Goal: Information Seeking & Learning: Learn about a topic

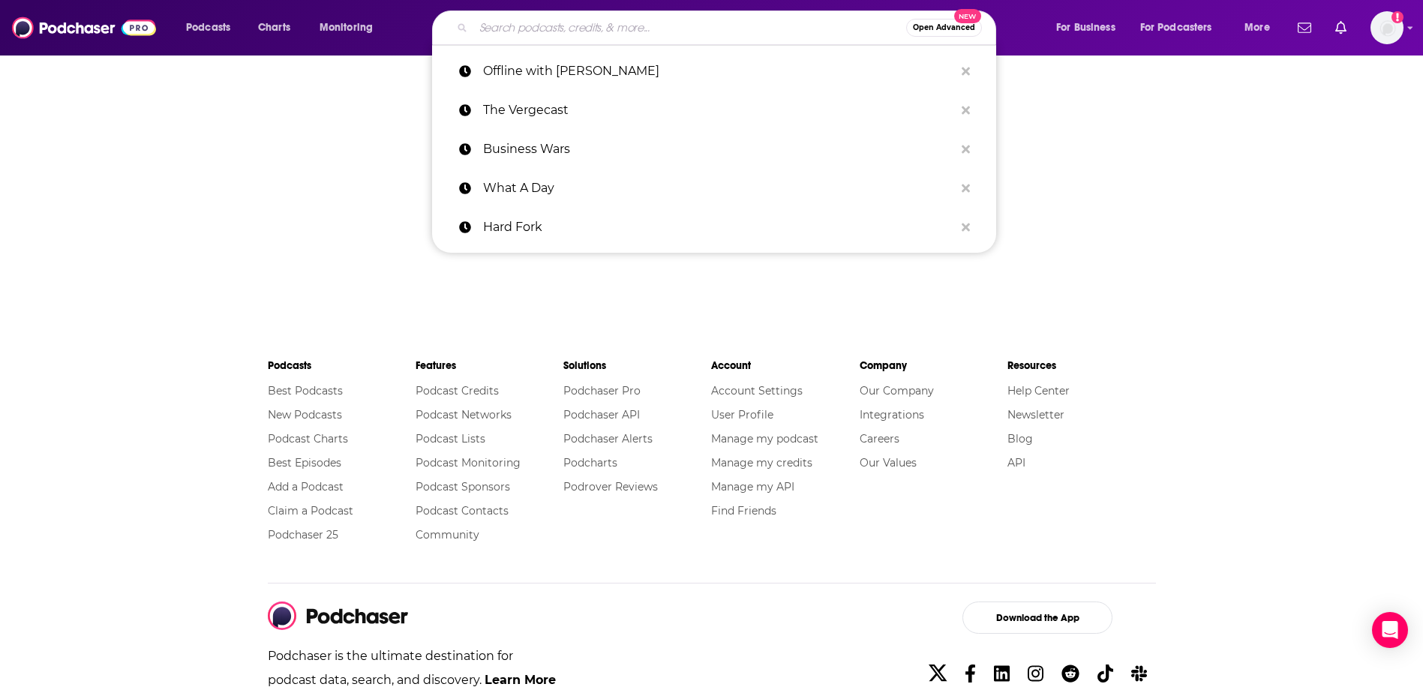
click at [514, 35] on input "Search podcasts, credits, & more..." at bounding box center [689, 28] width 433 height 24
click at [1373, 27] on img "Logged in as amooers" at bounding box center [1387, 27] width 33 height 33
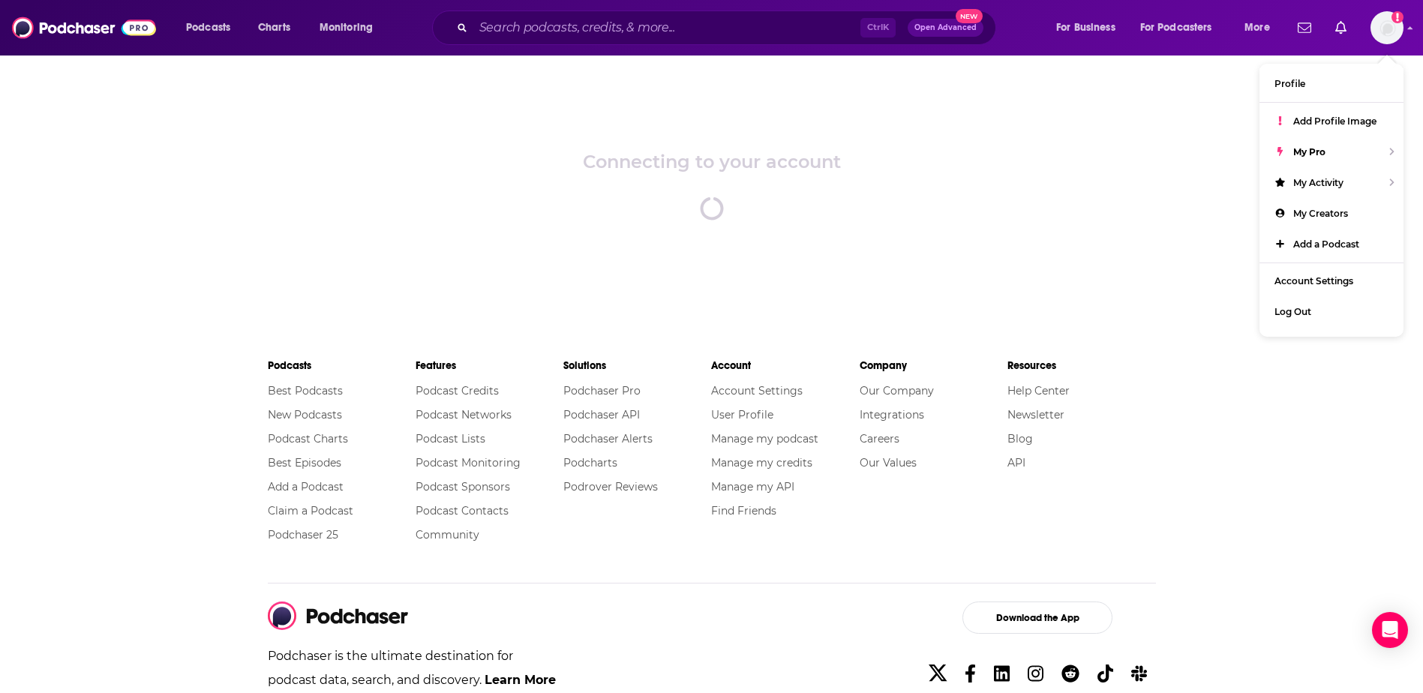
click at [546, 48] on div "Podcasts Charts Monitoring Ctrl K Open Advanced New For Business For Podcasters…" at bounding box center [711, 28] width 1423 height 56
click at [551, 35] on input "Search podcasts, credits, & more..." at bounding box center [666, 28] width 387 height 24
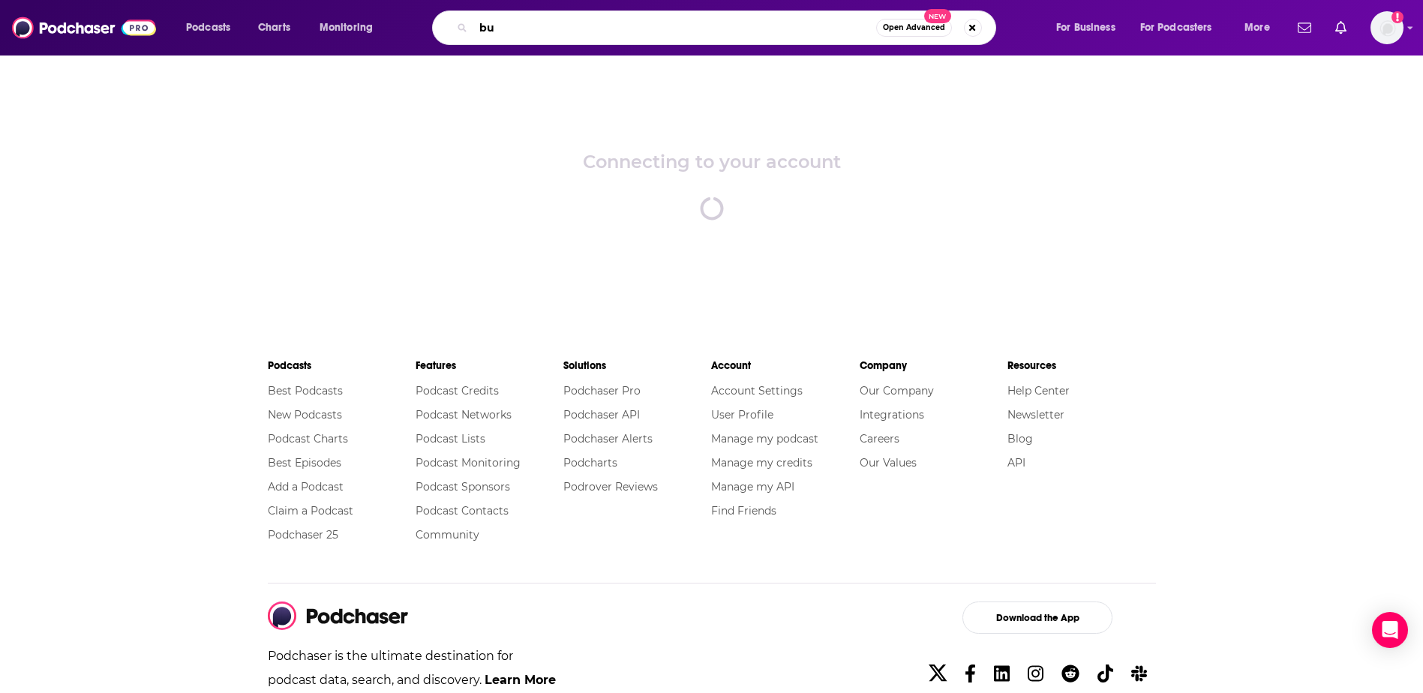
type input "b"
type input "beauty is your business"
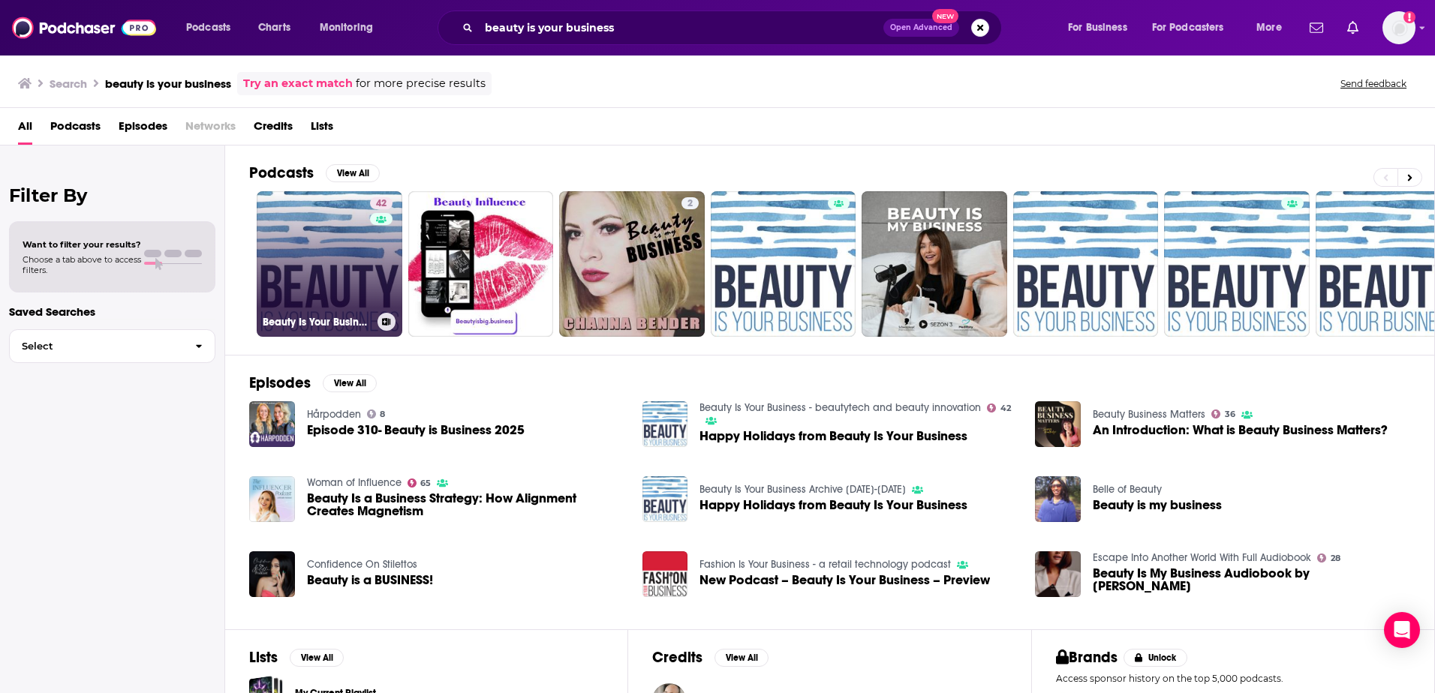
click at [282, 283] on link "42 Beauty Is Your Business - beautytech and beauty innovation" at bounding box center [330, 264] width 146 height 146
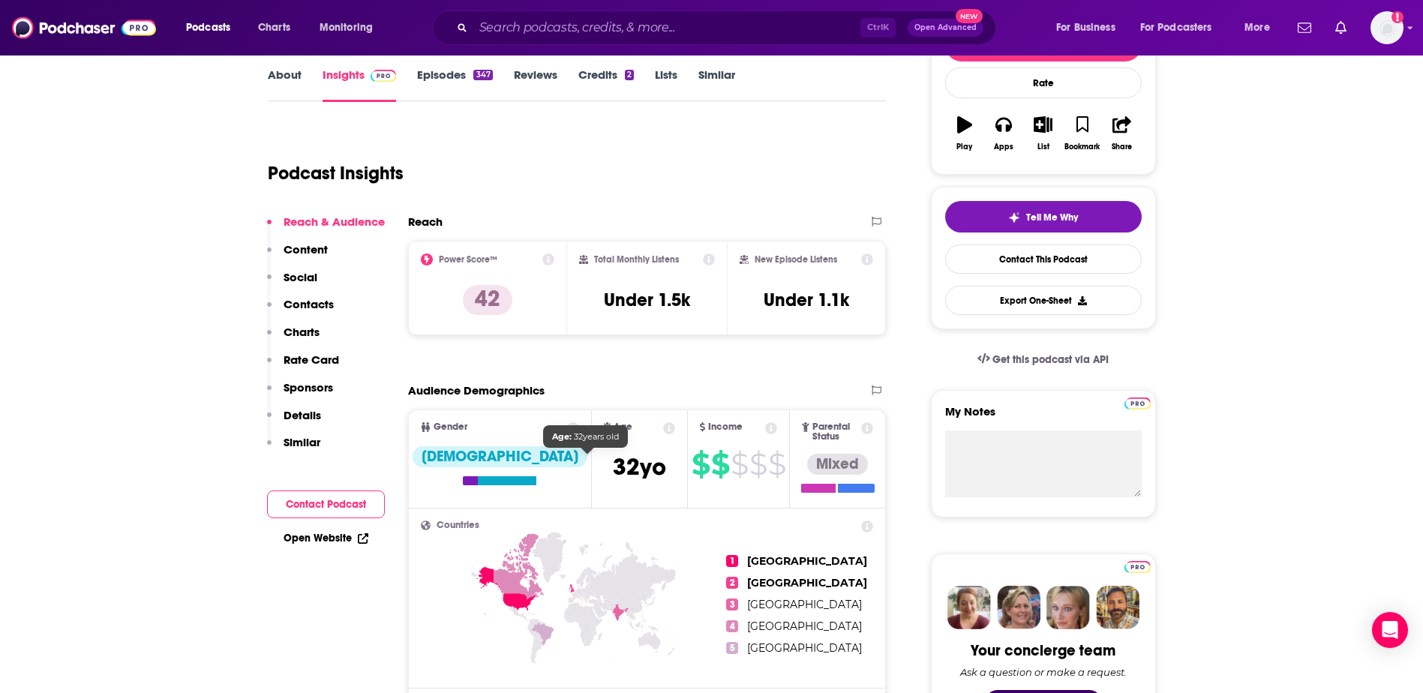
scroll to position [225, 0]
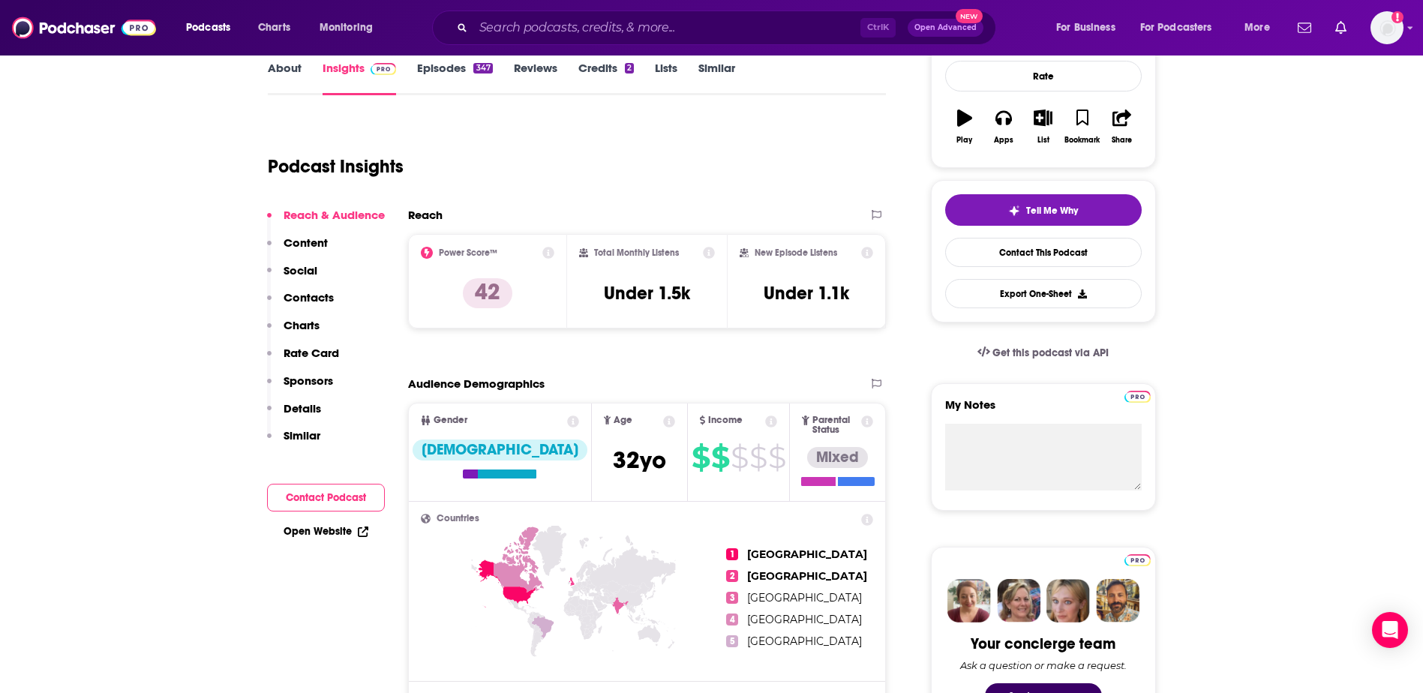
click at [341, 215] on p "Reach & Audience" at bounding box center [334, 215] width 101 height 14
click at [490, 306] on p "42" at bounding box center [488, 294] width 50 height 30
click at [327, 354] on p "Rate Card" at bounding box center [312, 354] width 56 height 14
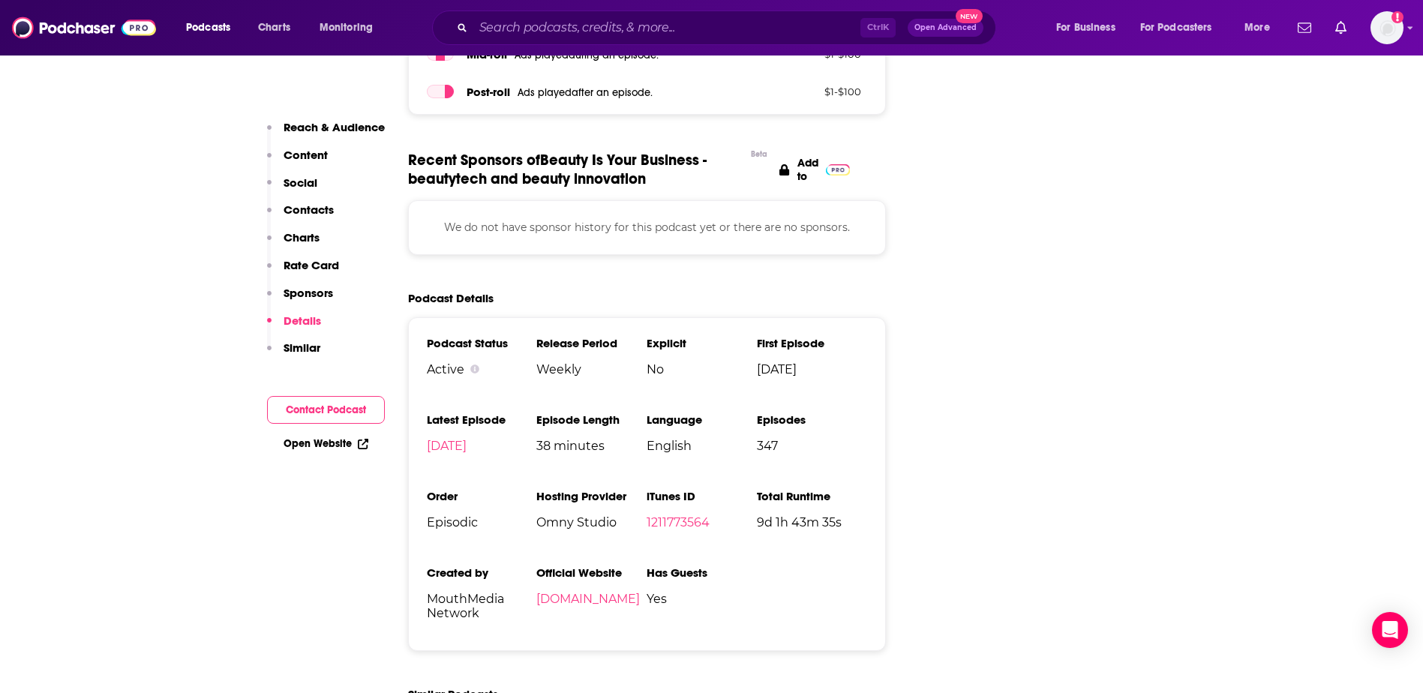
scroll to position [2327, 0]
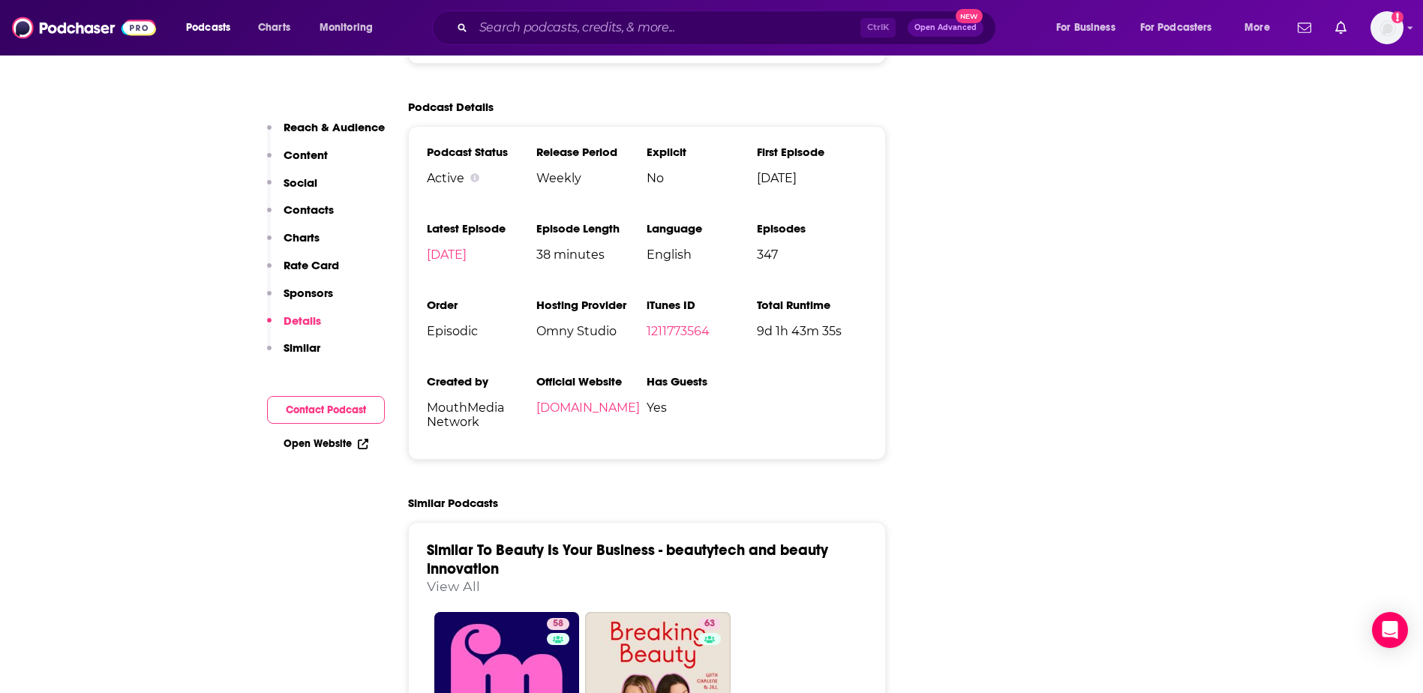
click at [315, 127] on p "Reach & Audience" at bounding box center [334, 127] width 101 height 14
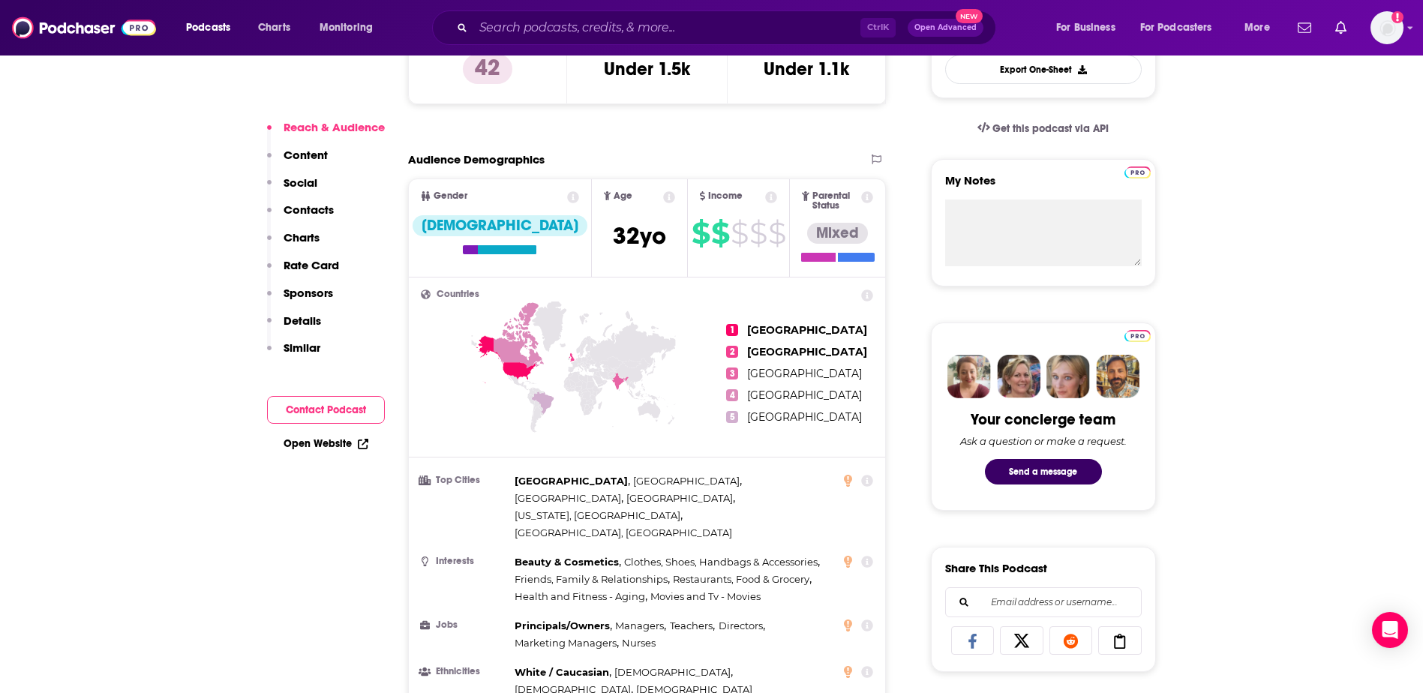
scroll to position [450, 0]
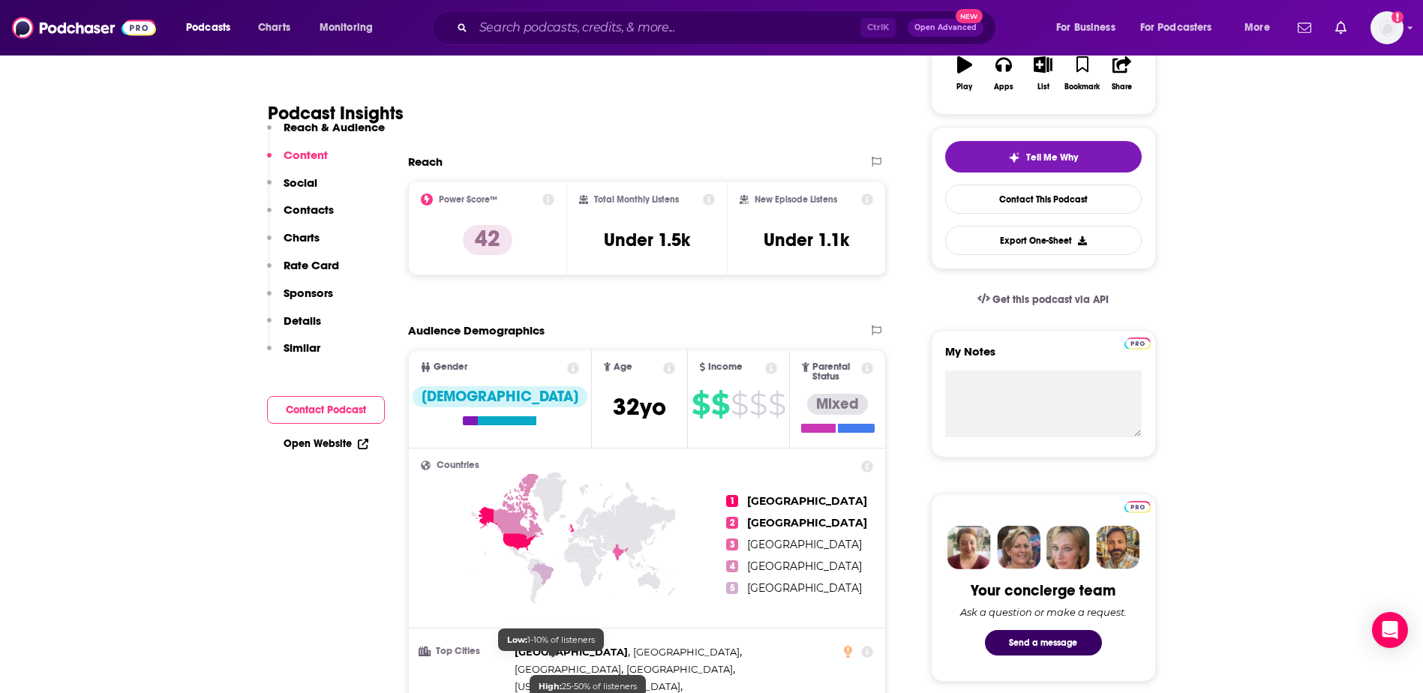
scroll to position [225, 0]
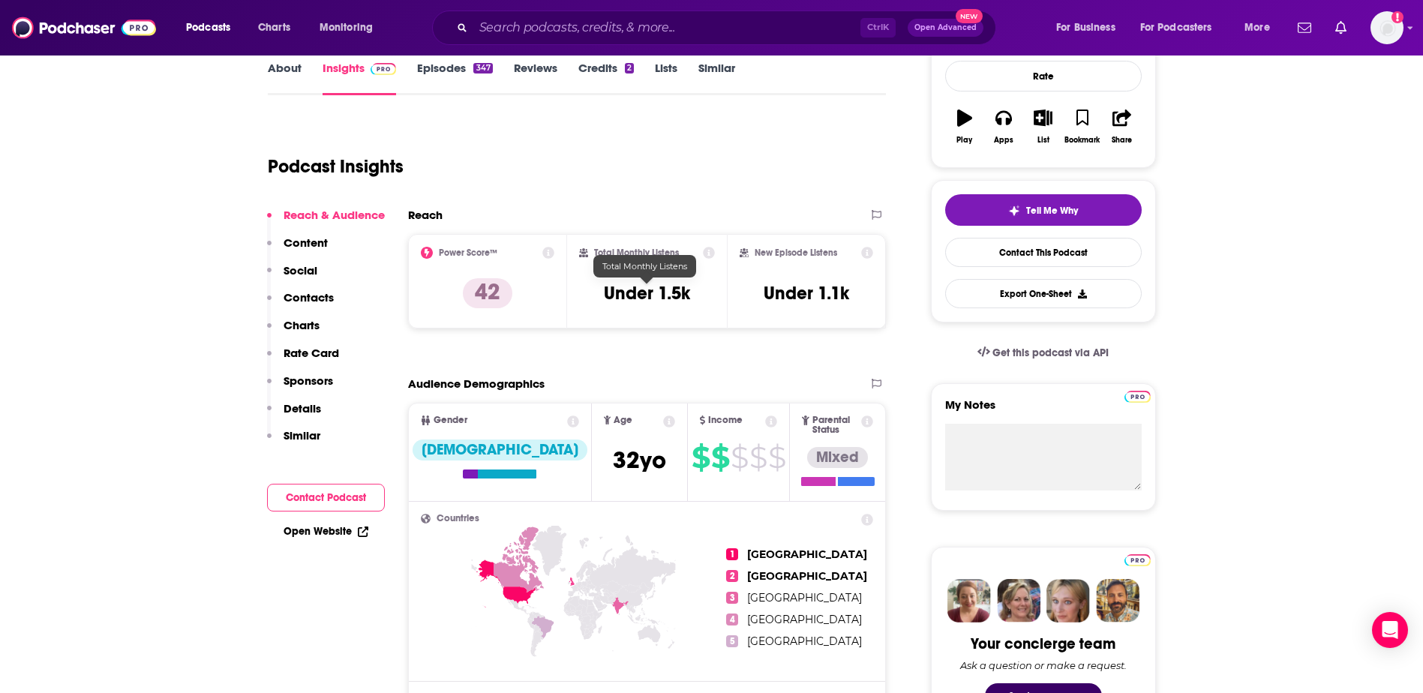
click at [678, 287] on h3 "Under 1.5k" at bounding box center [647, 293] width 86 height 23
click at [677, 287] on h3 "Under 1.5k" at bounding box center [647, 293] width 86 height 23
drag, startPoint x: 677, startPoint y: 287, endPoint x: 656, endPoint y: 262, distance: 33.1
click at [656, 262] on span "Total Monthly Listens" at bounding box center [645, 266] width 85 height 11
click at [656, 262] on div "Total Monthly Listens Under 1.5k" at bounding box center [647, 281] width 136 height 69
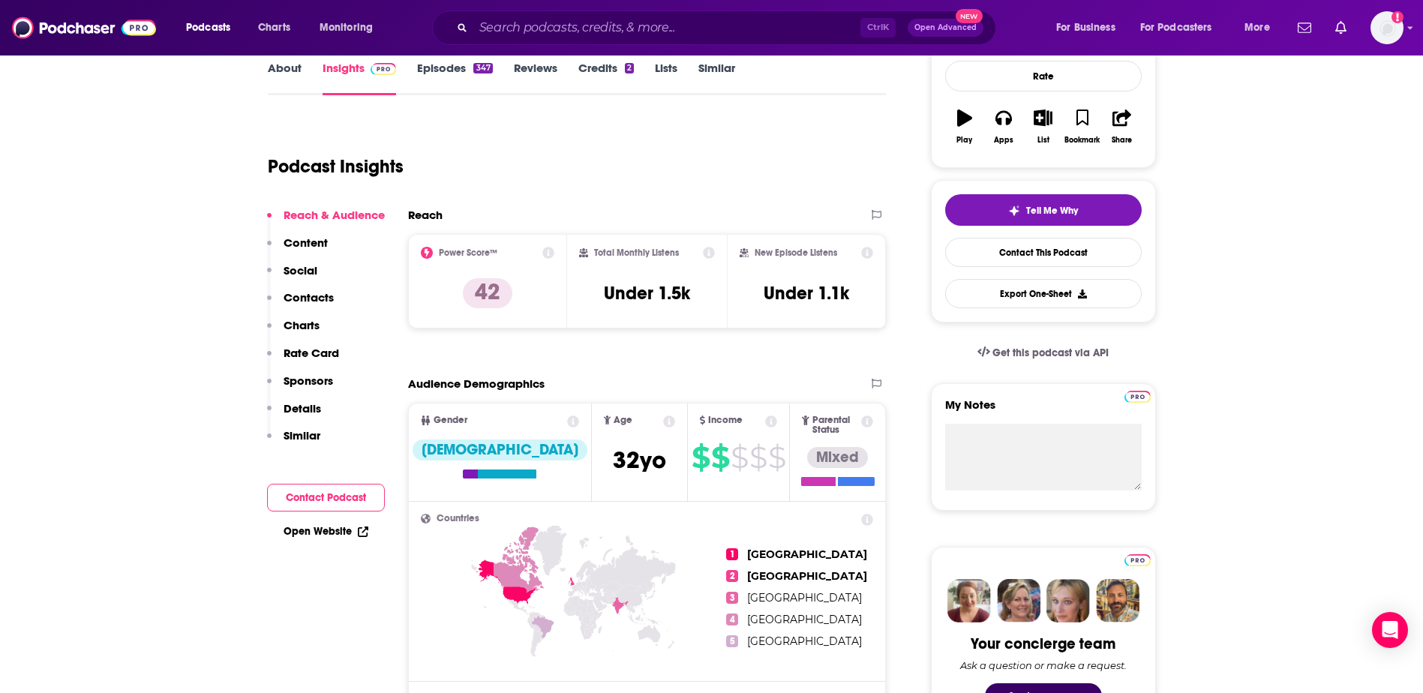
drag, startPoint x: 656, startPoint y: 262, endPoint x: 789, endPoint y: 255, distance: 133.7
click at [789, 255] on h2 "New Episode Listens" at bounding box center [796, 253] width 83 height 11
